Goal: Task Accomplishment & Management: Use online tool/utility

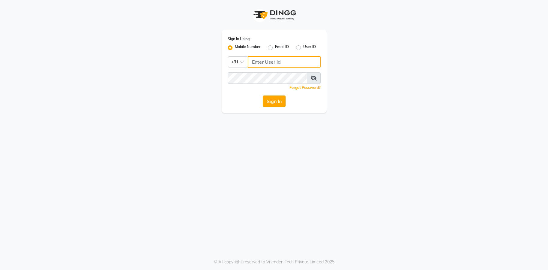
type input "9082053531"
click at [281, 101] on button "Sign In" at bounding box center [274, 100] width 23 height 11
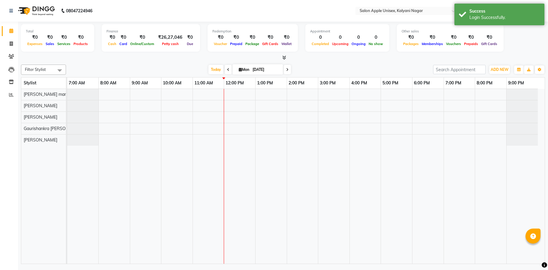
select select "en"
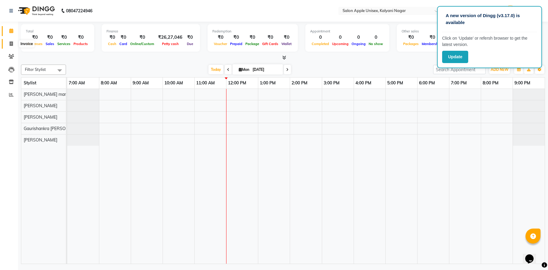
click at [10, 43] on icon at bounding box center [11, 43] width 3 height 4
select select "119"
select select "service"
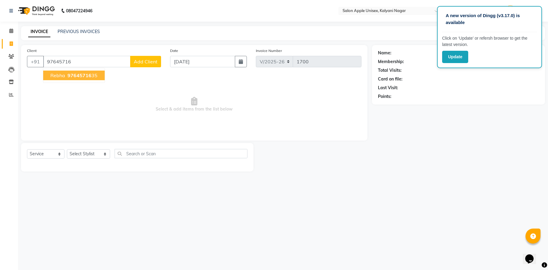
click at [74, 74] on span "97645716" at bounding box center [79, 75] width 24 height 6
type input "9764571635"
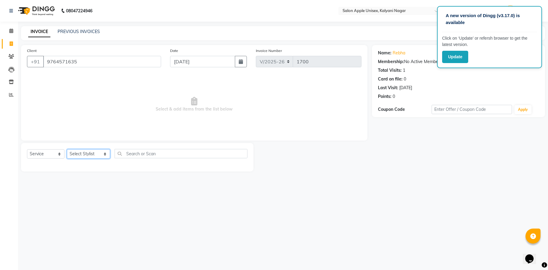
click at [98, 153] on select "Select Stylist [PERSON_NAME] Gaurishankra [PERSON_NAME] (Owner) [PERSON_NAME] M…" at bounding box center [88, 153] width 43 height 9
select select "67553"
click at [67, 149] on select "Select Stylist [PERSON_NAME] Gaurishankra [PERSON_NAME] (Owner) [PERSON_NAME] M…" at bounding box center [88, 153] width 43 height 9
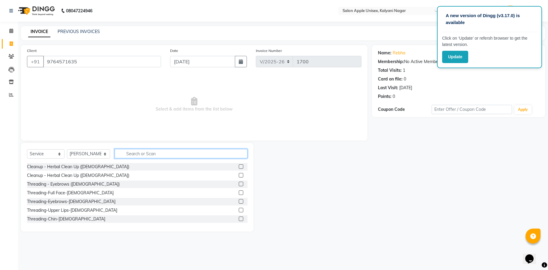
drag, startPoint x: 140, startPoint y: 157, endPoint x: 227, endPoint y: 154, distance: 86.7
click at [141, 157] on input "text" at bounding box center [181, 153] width 133 height 9
type input "THRE"
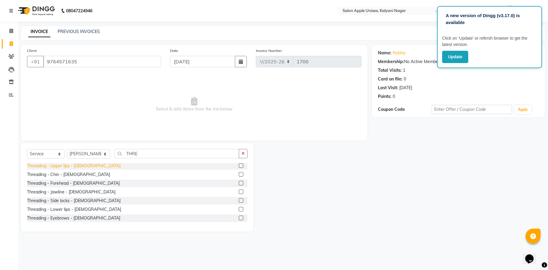
click at [64, 166] on div "Threading - Upper lips - [DEMOGRAPHIC_DATA]" at bounding box center [74, 166] width 94 height 6
checkbox input "false"
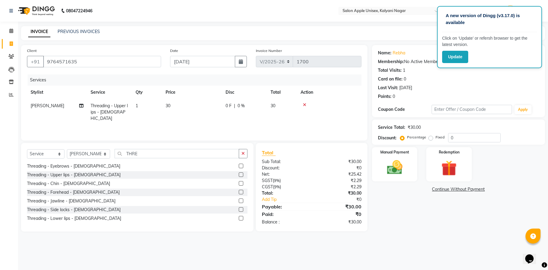
scroll to position [87, 0]
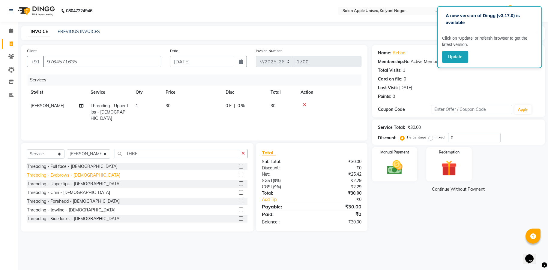
click at [60, 175] on div "Threading - Eyebrows - [DEMOGRAPHIC_DATA]" at bounding box center [73, 175] width 93 height 6
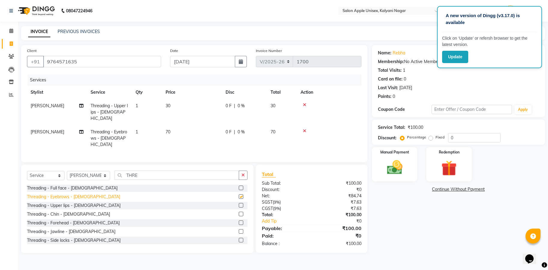
checkbox input "false"
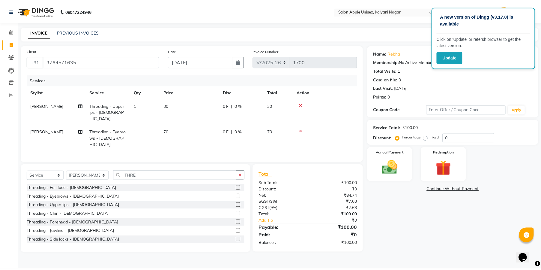
scroll to position [105, 0]
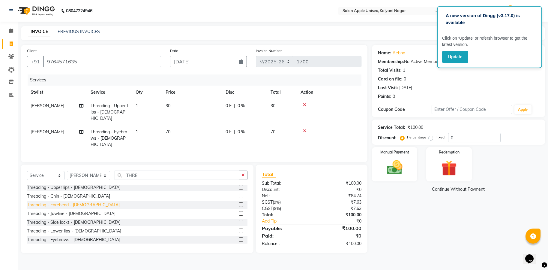
click at [57, 202] on div "Threading - Forehead - [DEMOGRAPHIC_DATA]" at bounding box center [73, 205] width 93 height 6
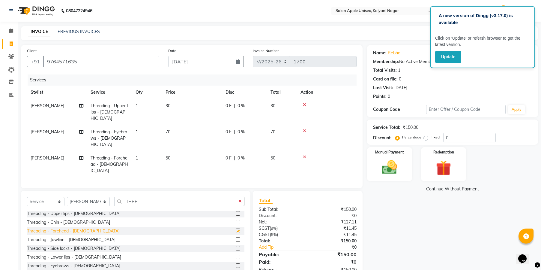
checkbox input "false"
click at [391, 163] on img at bounding box center [390, 167] width 26 height 18
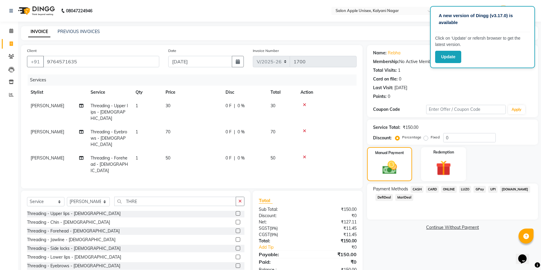
click at [443, 189] on span "ONLINE" at bounding box center [449, 189] width 16 height 7
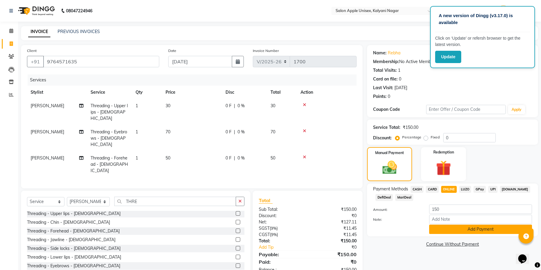
click at [478, 226] on button "Add Payment" at bounding box center [480, 228] width 103 height 9
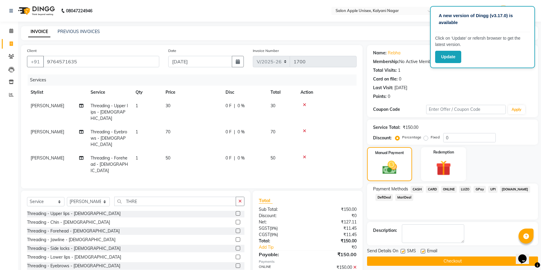
scroll to position [19, 0]
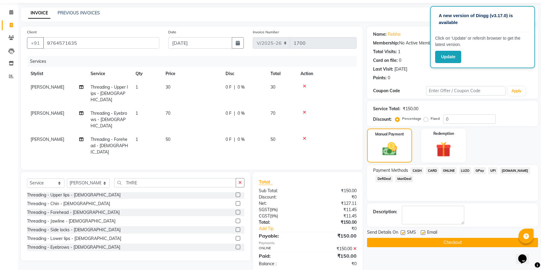
click at [433, 238] on button "Checkout" at bounding box center [452, 242] width 171 height 9
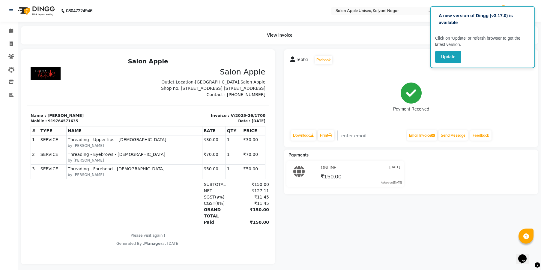
click at [502, 108] on div "Payment Received" at bounding box center [411, 97] width 242 height 45
click at [8, 43] on span at bounding box center [11, 43] width 10 height 7
select select "119"
select select "service"
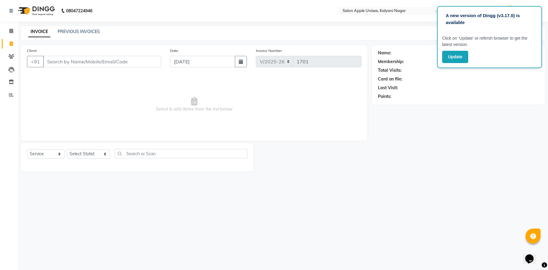
click at [74, 62] on input "Client" at bounding box center [102, 61] width 118 height 11
click at [79, 149] on select "Select Stylist [PERSON_NAME] Gaurishankra [PERSON_NAME] (Owner) [PERSON_NAME] M…" at bounding box center [88, 153] width 43 height 9
select select "89815"
click at [67, 149] on select "Select Stylist [PERSON_NAME] Gaurishankra [PERSON_NAME] (Owner) [PERSON_NAME] M…" at bounding box center [88, 153] width 43 height 9
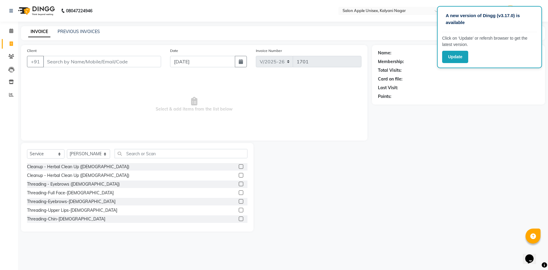
click at [155, 148] on div "Select Service Product Membership Package Voucher Prepaid Gift Card Select Styl…" at bounding box center [137, 187] width 232 height 88
click at [155, 154] on input "text" at bounding box center [181, 153] width 133 height 9
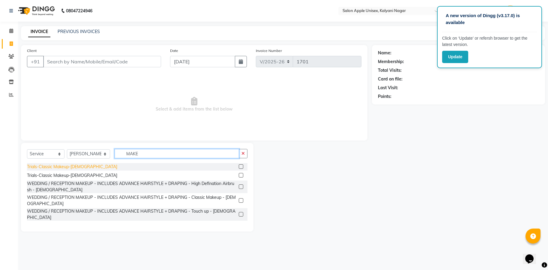
type input "MAKE"
click at [34, 165] on div "Trials-Classic Makeup-[DEMOGRAPHIC_DATA]" at bounding box center [72, 166] width 90 height 6
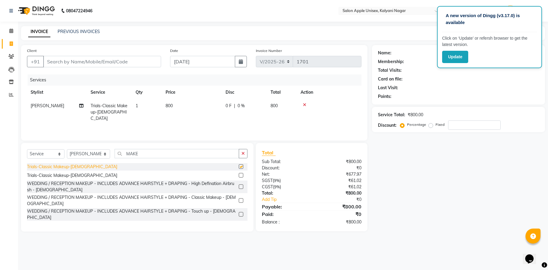
checkbox input "false"
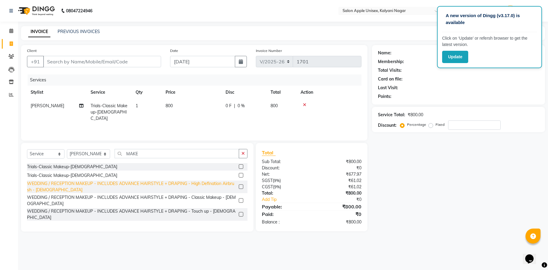
click at [114, 187] on div "WEDDING / RECEPTION MAKEUP - INCLUDES ADVANCE HAIRSTYLE + DRAPING - High Defina…" at bounding box center [131, 186] width 209 height 13
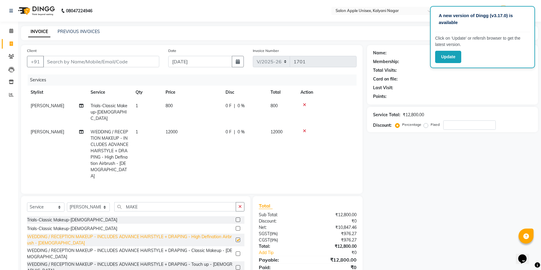
checkbox input "false"
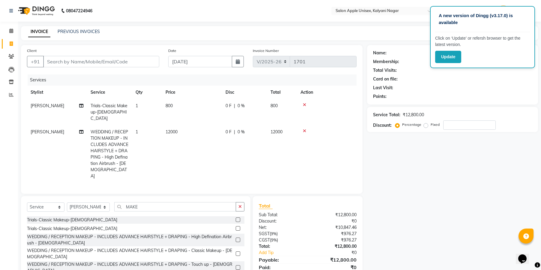
click at [302, 103] on div at bounding box center [327, 105] width 52 height 4
click at [90, 61] on input "Client" at bounding box center [101, 61] width 116 height 11
click at [11, 45] on icon at bounding box center [11, 43] width 3 height 4
select select "119"
select select "service"
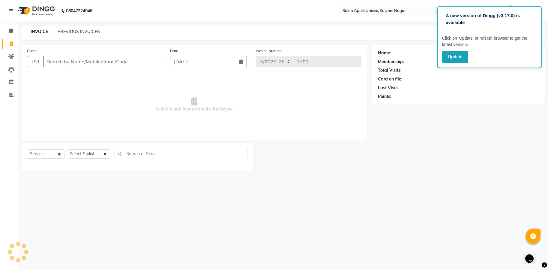
click at [66, 68] on div "Client +91" at bounding box center [93, 59] width 143 height 25
click at [81, 58] on input "Client" at bounding box center [102, 61] width 118 height 11
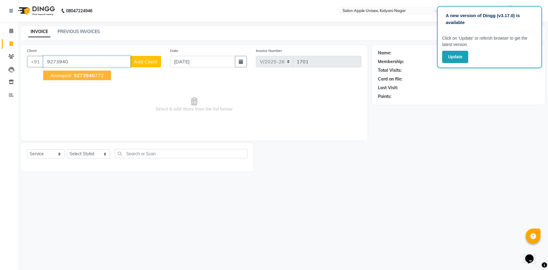
click at [67, 76] on span "Amrapali" at bounding box center [60, 75] width 21 height 6
type input "9273940772"
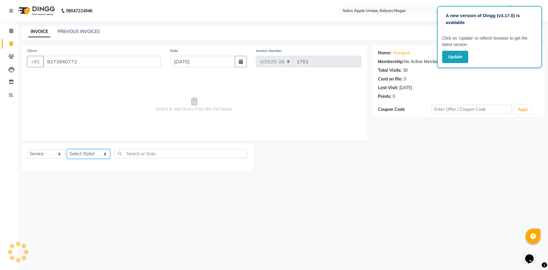
click at [82, 156] on select "Select Stylist [PERSON_NAME] Gaurishankra [PERSON_NAME] (Owner) [PERSON_NAME] M…" at bounding box center [88, 153] width 43 height 9
select select "89830"
click at [67, 149] on select "Select Stylist [PERSON_NAME] Gaurishankra [PERSON_NAME] (Owner) [PERSON_NAME] M…" at bounding box center [88, 153] width 43 height 9
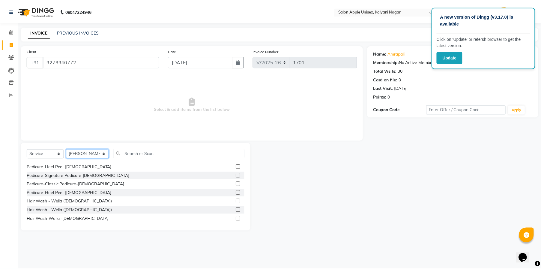
scroll to position [270, 0]
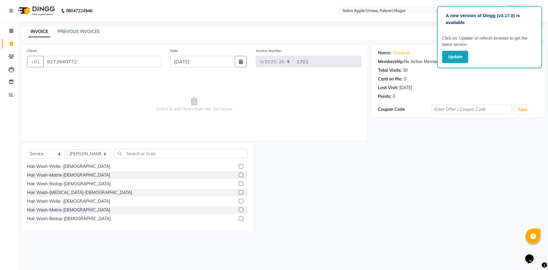
click at [83, 193] on div "Hair Wash-[MEDICAL_DATA]-[DEMOGRAPHIC_DATA]" at bounding box center [137, 192] width 220 height 7
click at [74, 189] on div "Hair Wash-[MEDICAL_DATA]-[DEMOGRAPHIC_DATA]" at bounding box center [79, 192] width 105 height 6
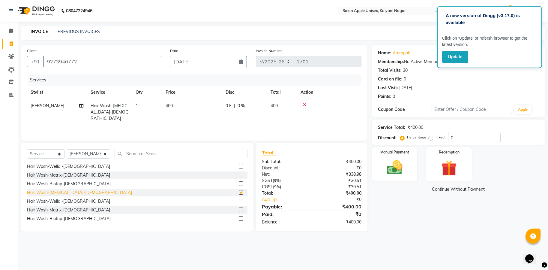
checkbox input "false"
click at [403, 170] on img at bounding box center [395, 167] width 26 height 19
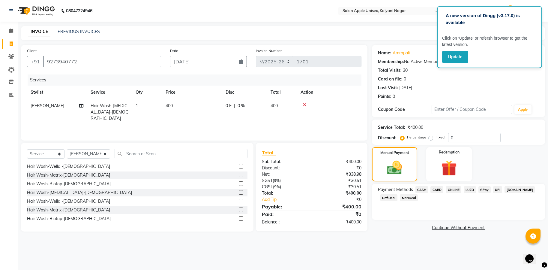
click at [459, 191] on span "ONLINE" at bounding box center [454, 189] width 16 height 7
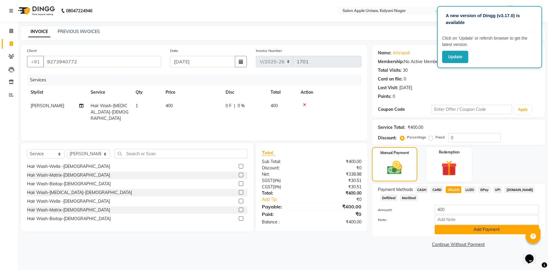
click at [442, 228] on button "Add Payment" at bounding box center [487, 229] width 104 height 9
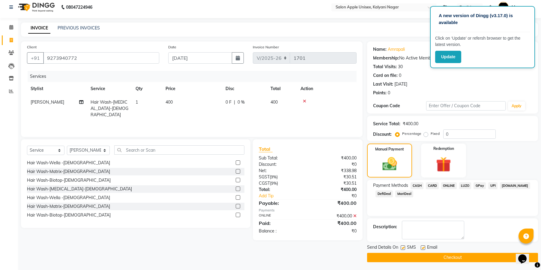
scroll to position [5, 0]
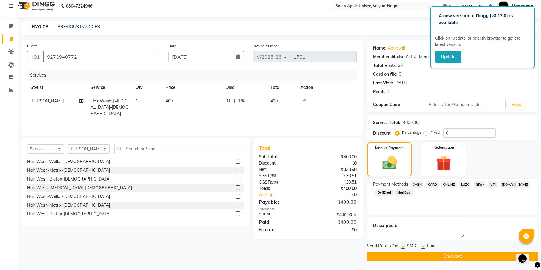
click at [404, 245] on label at bounding box center [403, 246] width 4 height 4
click at [404, 245] on input "checkbox" at bounding box center [403, 246] width 4 height 4
checkbox input "false"
click at [421, 247] on label at bounding box center [423, 246] width 4 height 4
click at [421, 247] on input "checkbox" at bounding box center [423, 246] width 4 height 4
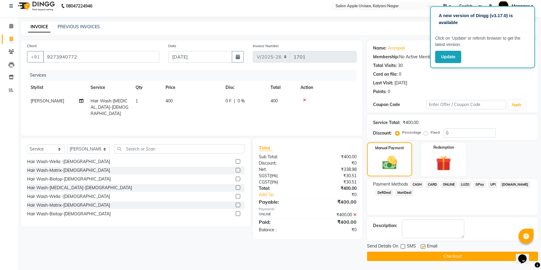
checkbox input "false"
click at [433, 255] on button "Checkout" at bounding box center [452, 255] width 171 height 9
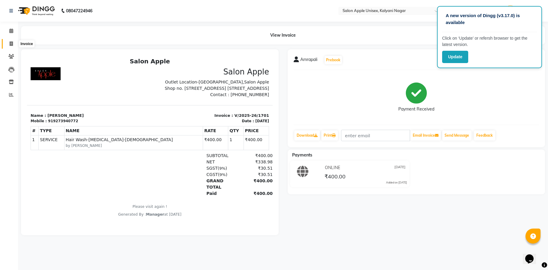
click at [10, 43] on icon at bounding box center [11, 43] width 3 height 4
select select "119"
select select "service"
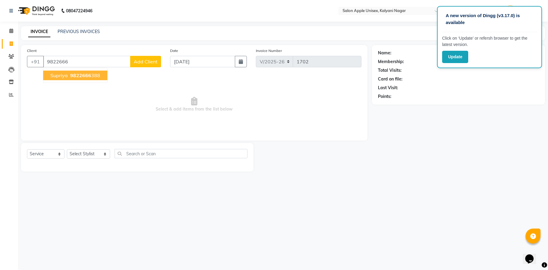
click at [64, 77] on span "supriya" at bounding box center [58, 75] width 17 height 6
type input "9822666388"
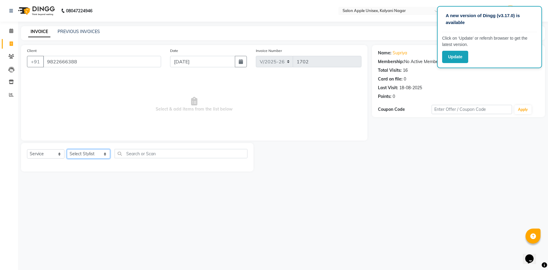
click at [91, 155] on select "Select Stylist [PERSON_NAME] Gaurishankra [PERSON_NAME] (Owner) [PERSON_NAME] M…" at bounding box center [88, 153] width 43 height 9
select select "89815"
click at [67, 149] on select "Select Stylist [PERSON_NAME] Gaurishankra [PERSON_NAME] (Owner) [PERSON_NAME] M…" at bounding box center [88, 153] width 43 height 9
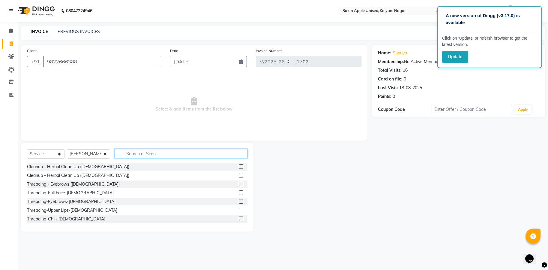
click at [191, 152] on input "text" at bounding box center [181, 153] width 133 height 9
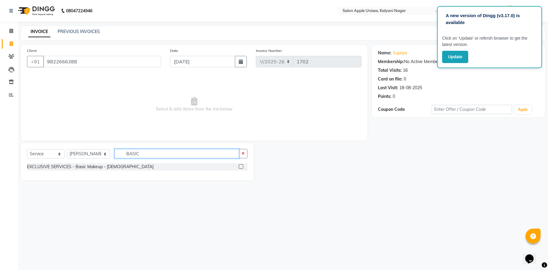
type input "BASIC"
click at [83, 170] on div "EXCLUSIVE SERVICES - Basic Makeup - [DEMOGRAPHIC_DATA]" at bounding box center [137, 166] width 220 height 7
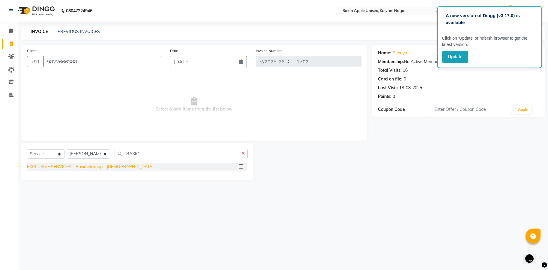
click at [83, 168] on div "EXCLUSIVE SERVICES - Basic Makeup - [DEMOGRAPHIC_DATA]" at bounding box center [90, 166] width 127 height 6
checkbox input "false"
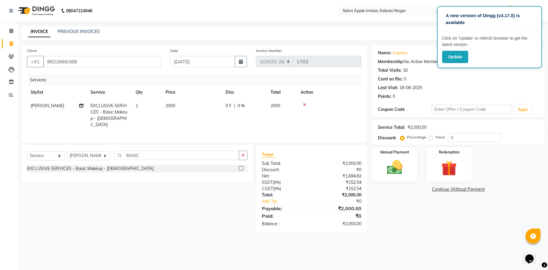
click at [241, 107] on span "0 %" at bounding box center [241, 106] width 7 height 6
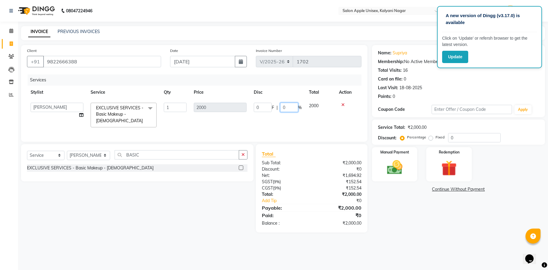
click at [289, 105] on input "0" at bounding box center [289, 107] width 18 height 9
type input "25"
click at [394, 167] on img at bounding box center [395, 167] width 26 height 19
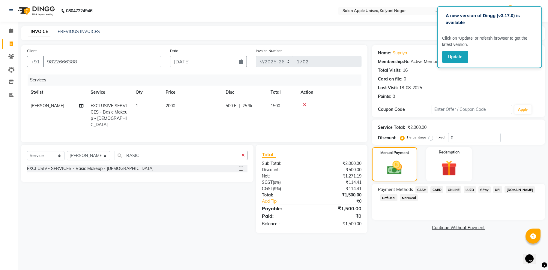
click at [423, 189] on span "CASH" at bounding box center [421, 189] width 13 height 7
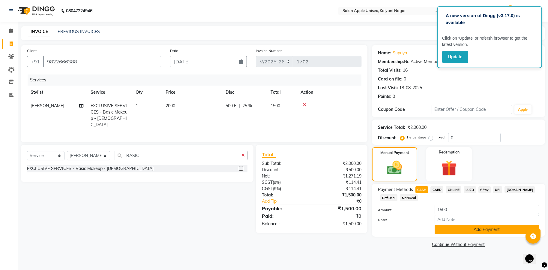
click at [490, 229] on button "Add Payment" at bounding box center [487, 229] width 104 height 9
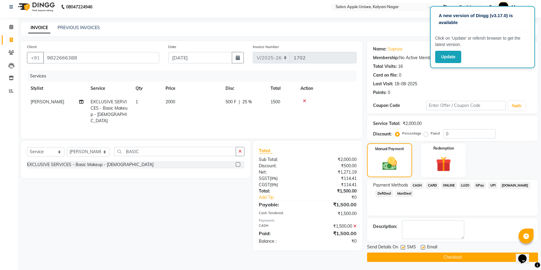
scroll to position [5, 0]
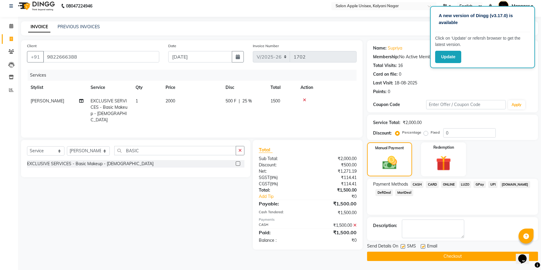
click at [434, 256] on button "Checkout" at bounding box center [452, 255] width 171 height 9
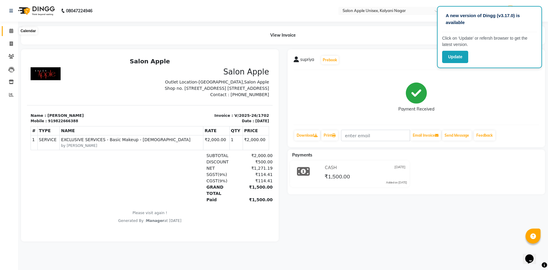
click at [10, 31] on icon at bounding box center [11, 30] width 4 height 4
